Goal: Information Seeking & Learning: Learn about a topic

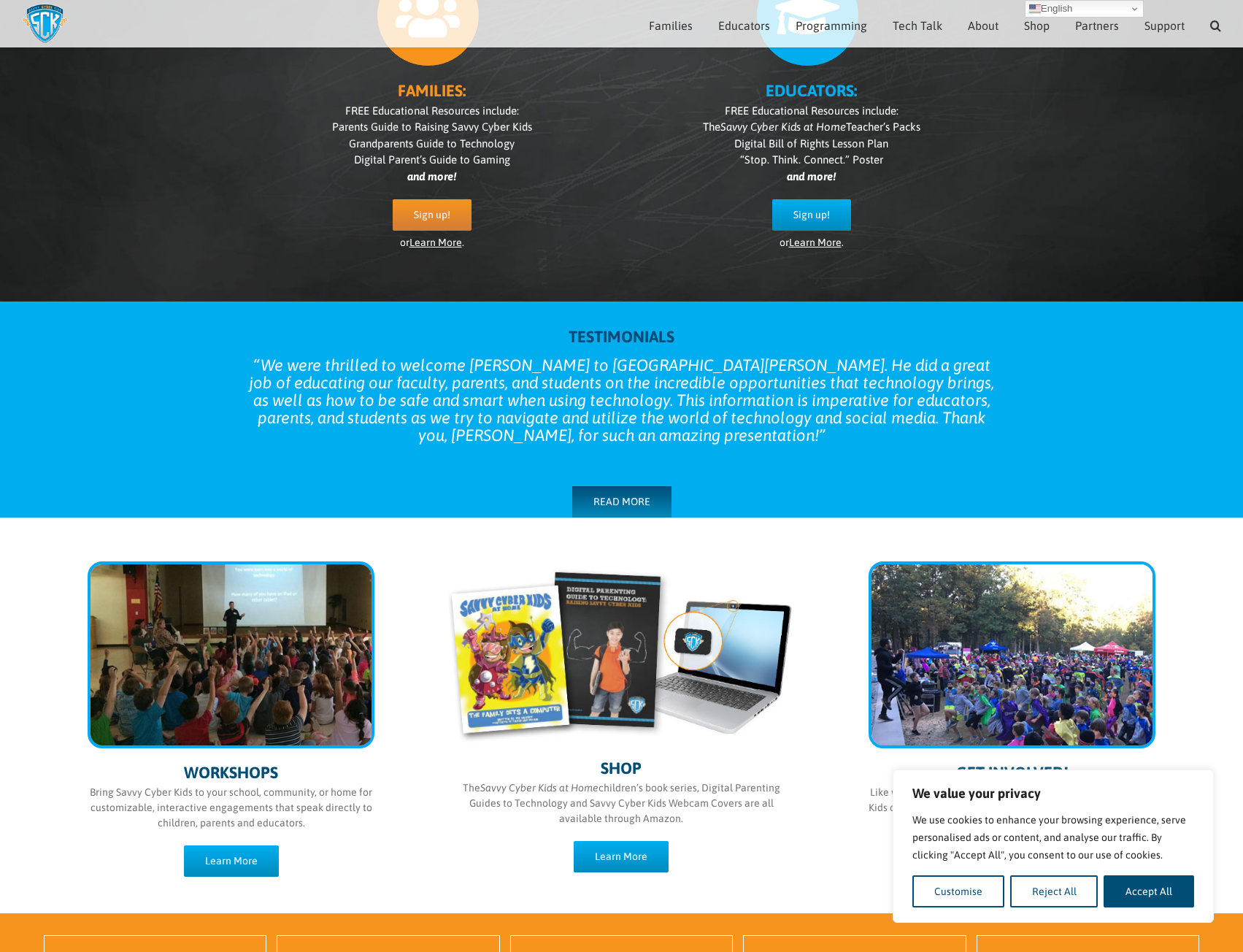
scroll to position [31, 0]
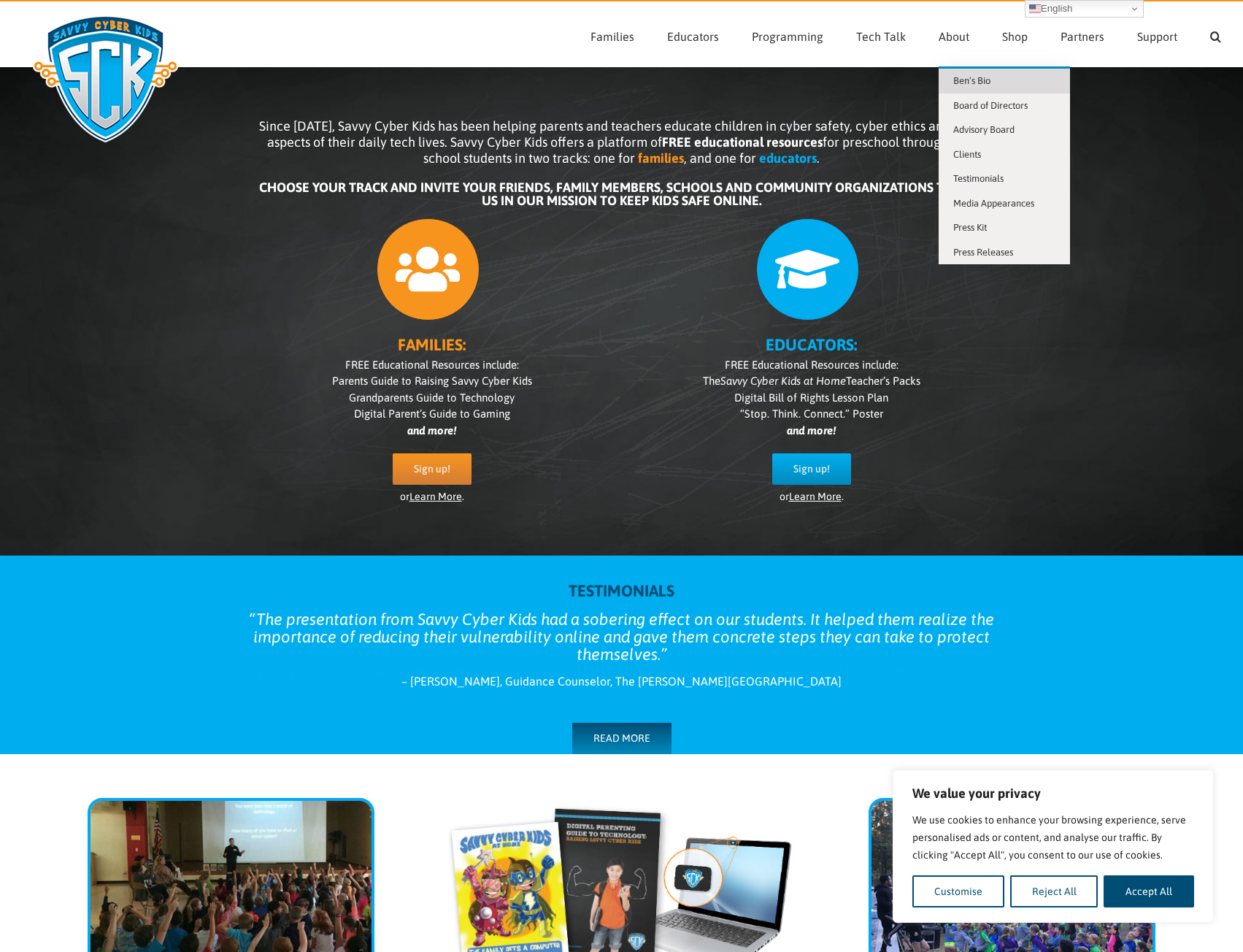
click at [964, 81] on span "Ben’s Bio" at bounding box center [971, 80] width 38 height 11
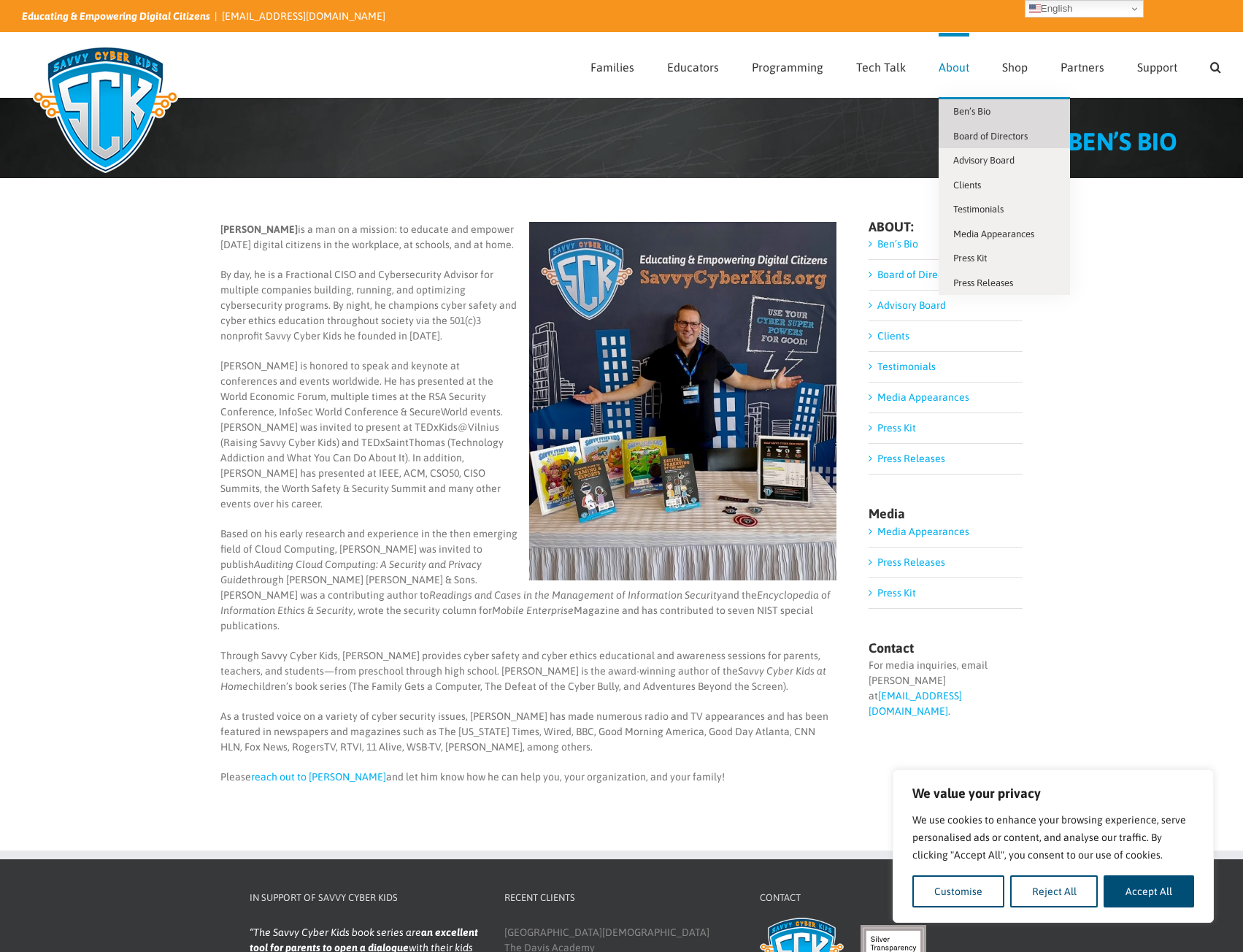
click at [980, 143] on link "Board of Directors" at bounding box center [1005, 136] width 131 height 24
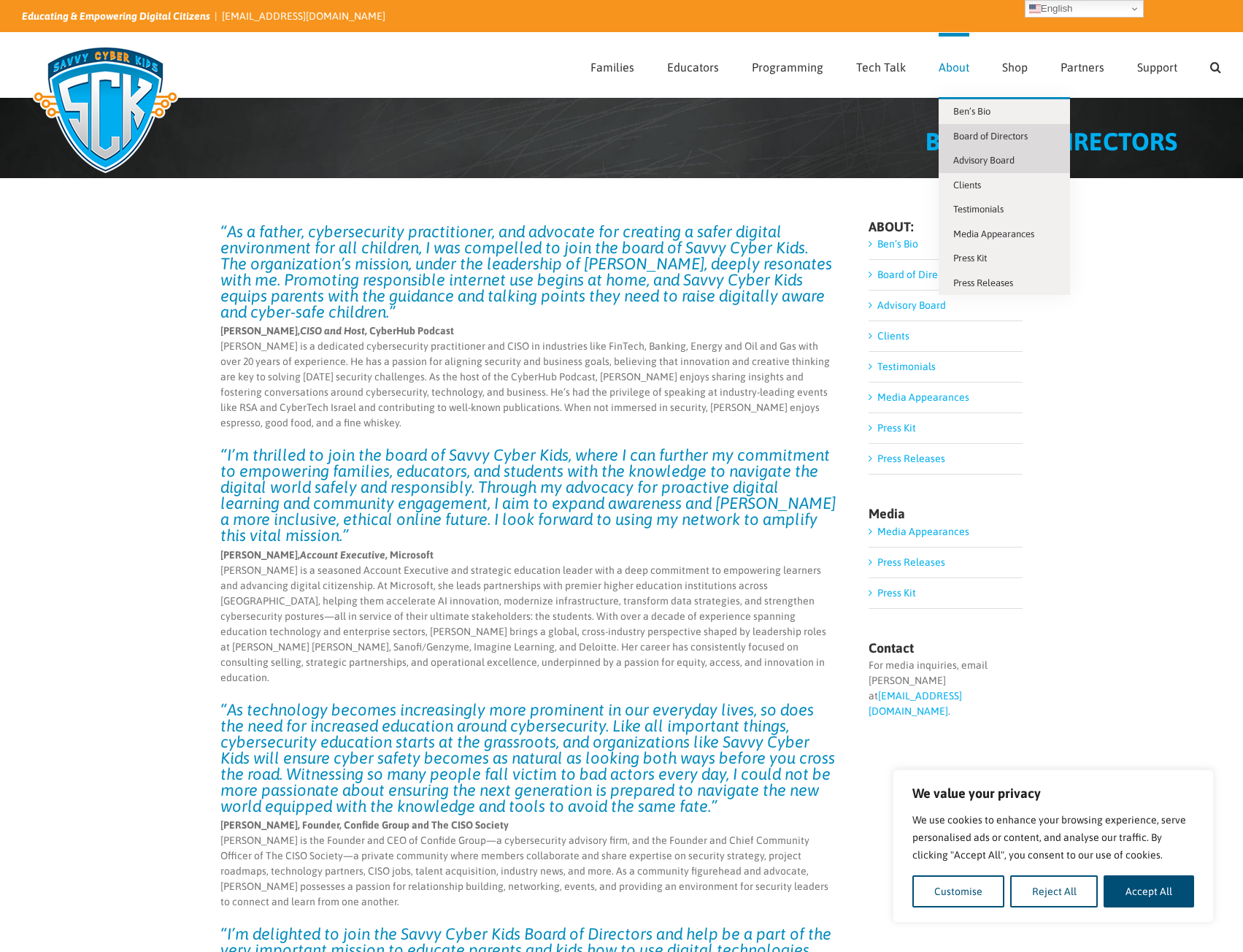
click at [969, 158] on span "Advisory Board" at bounding box center [984, 160] width 61 height 11
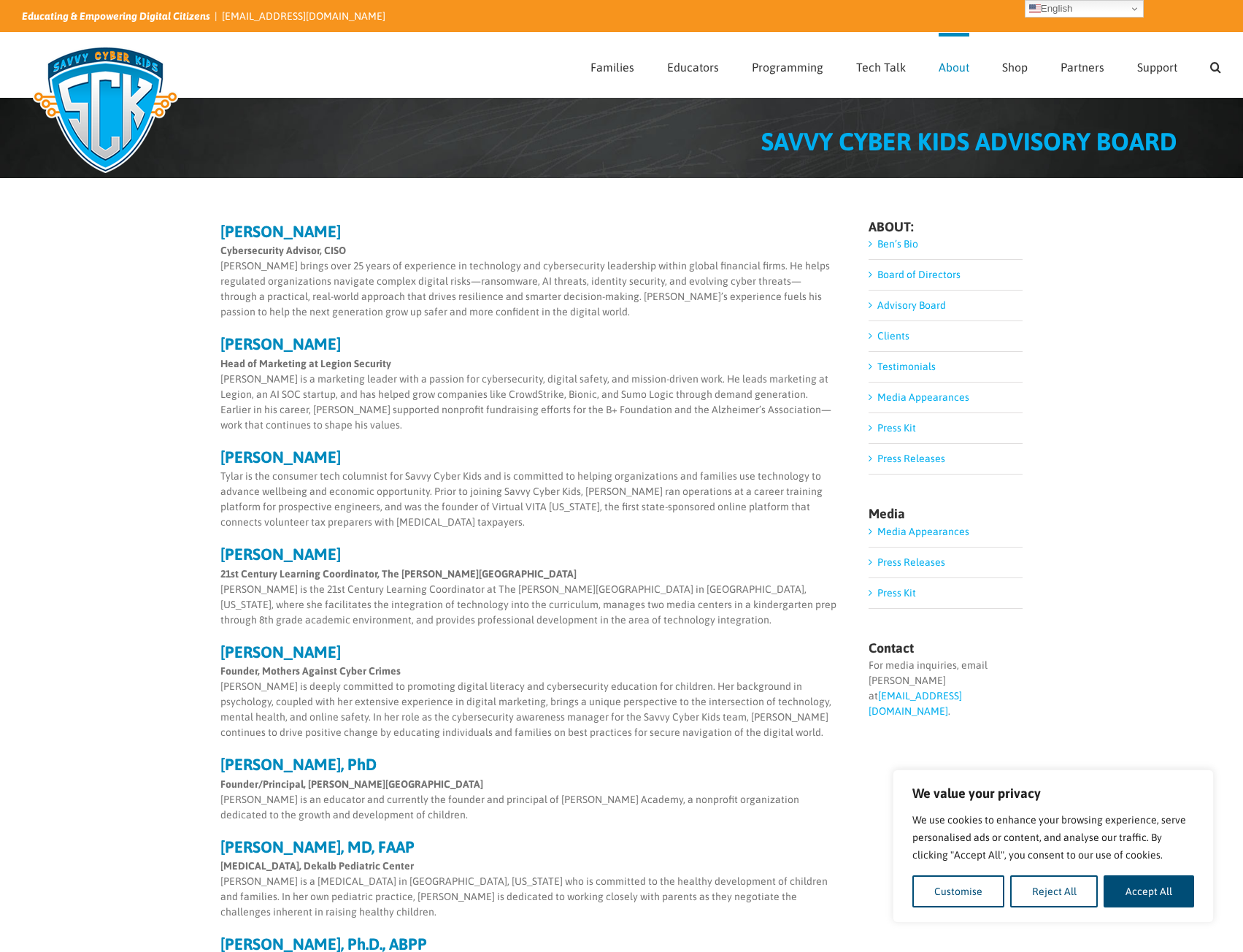
click at [914, 345] on li "Clients" at bounding box center [946, 336] width 154 height 31
click at [878, 335] on link "Clients" at bounding box center [894, 335] width 32 height 11
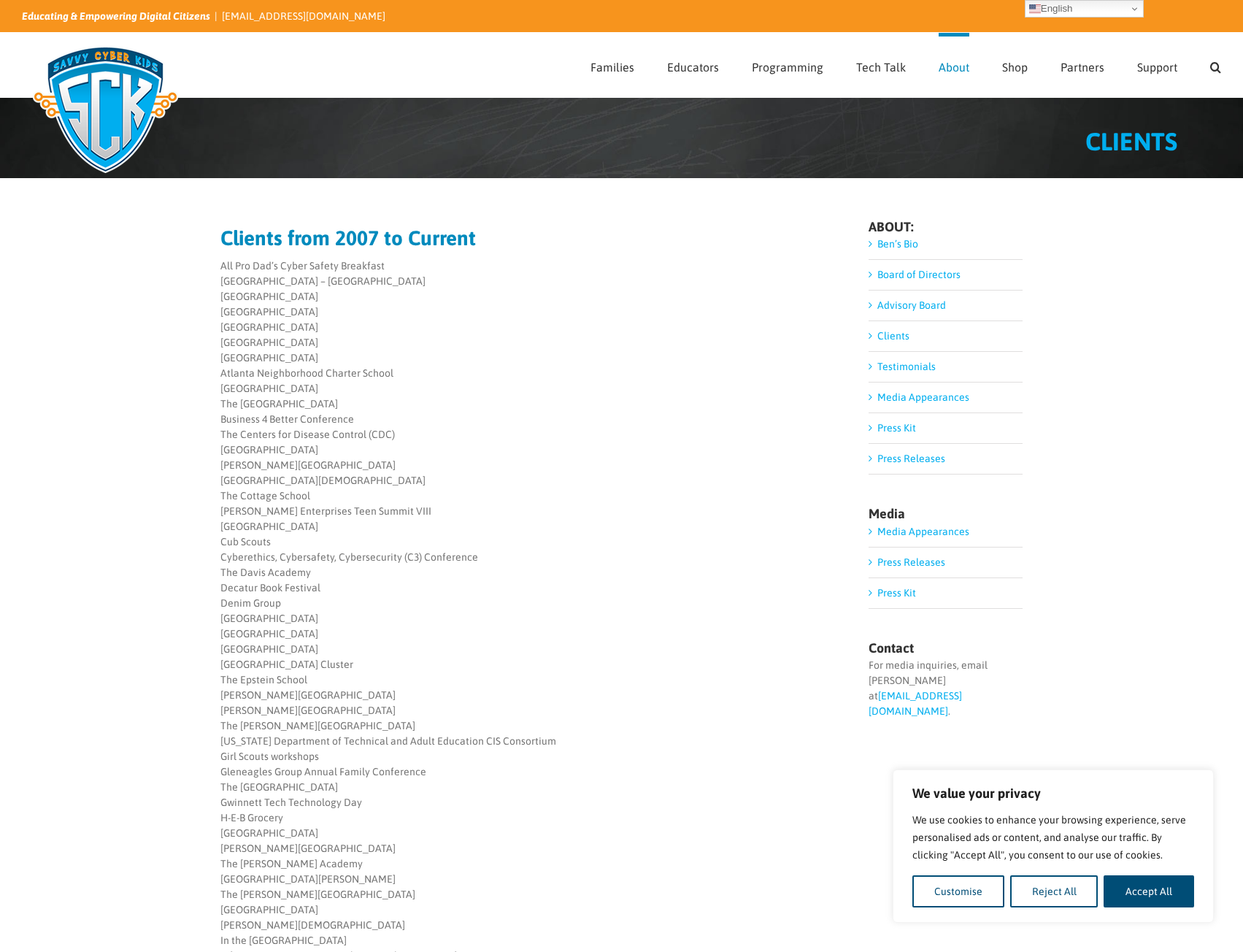
click at [876, 273] on li "Board of Directors" at bounding box center [946, 275] width 154 height 31
click at [878, 272] on link "Board of Directors" at bounding box center [919, 274] width 83 height 11
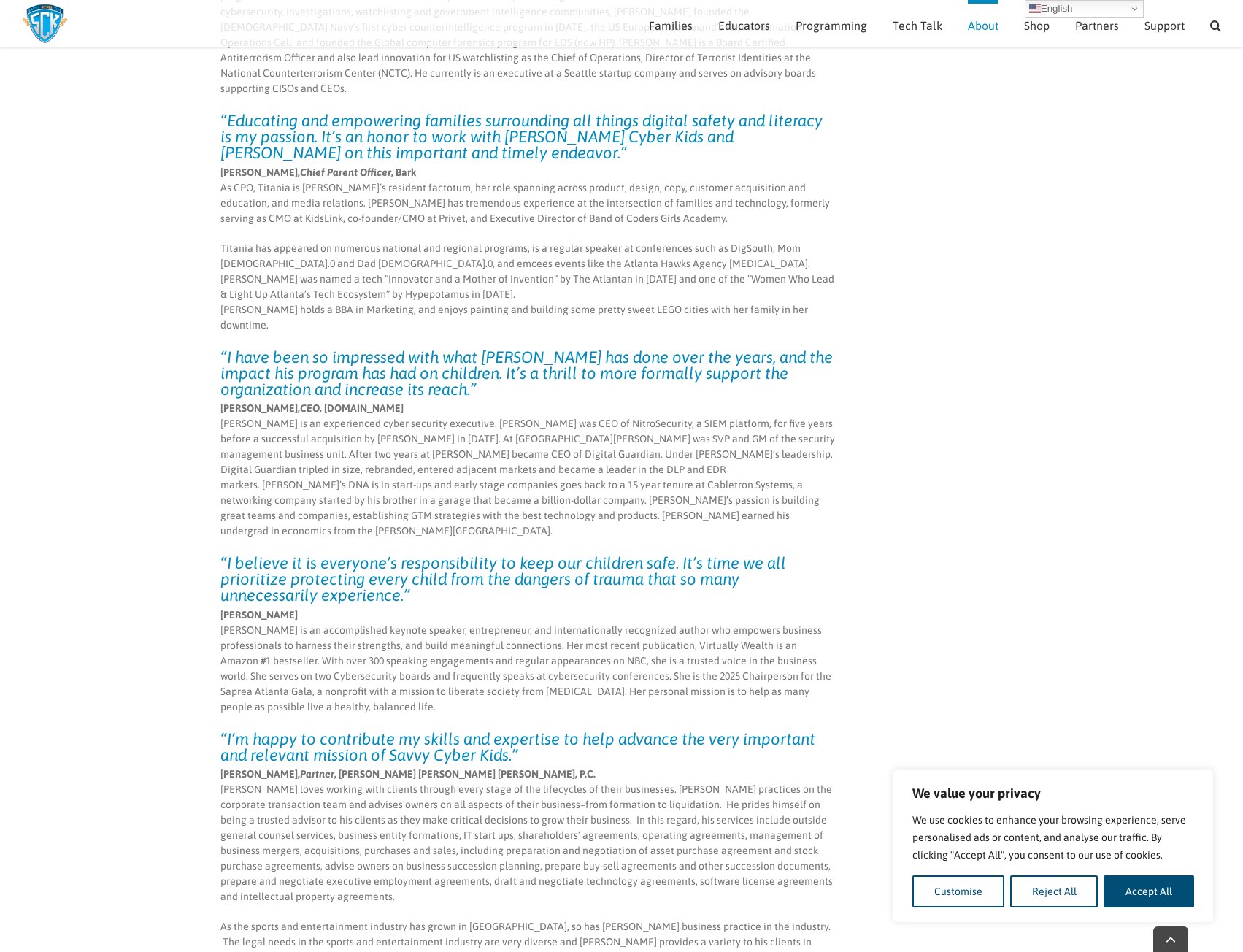
scroll to position [2246, 0]
